Goal: Information Seeking & Learning: Learn about a topic

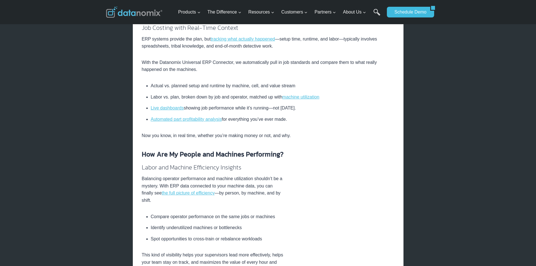
scroll to position [225, 0]
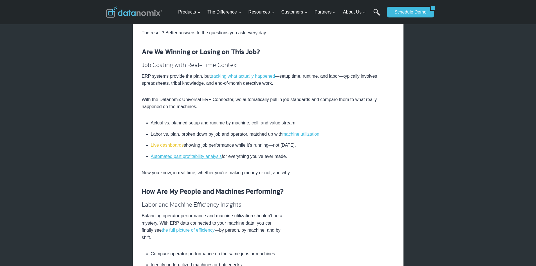
click at [162, 145] on link "Live dashboards" at bounding box center [167, 145] width 33 height 5
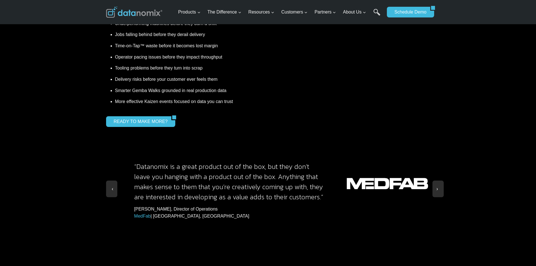
scroll to position [506, 0]
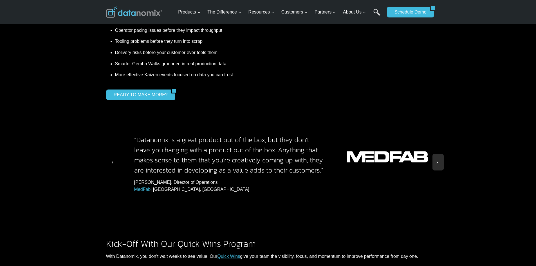
click at [112, 154] on button at bounding box center [111, 162] width 11 height 17
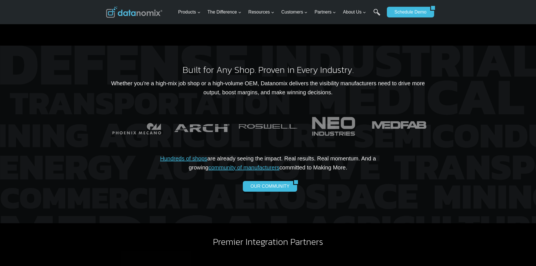
scroll to position [1378, 0]
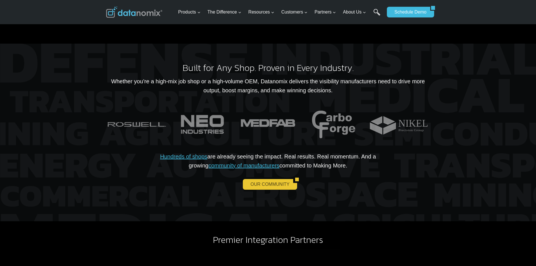
click at [268, 179] on link "OUR COMMUNITY" at bounding box center [268, 184] width 50 height 11
